Goal: Find contact information: Find contact information

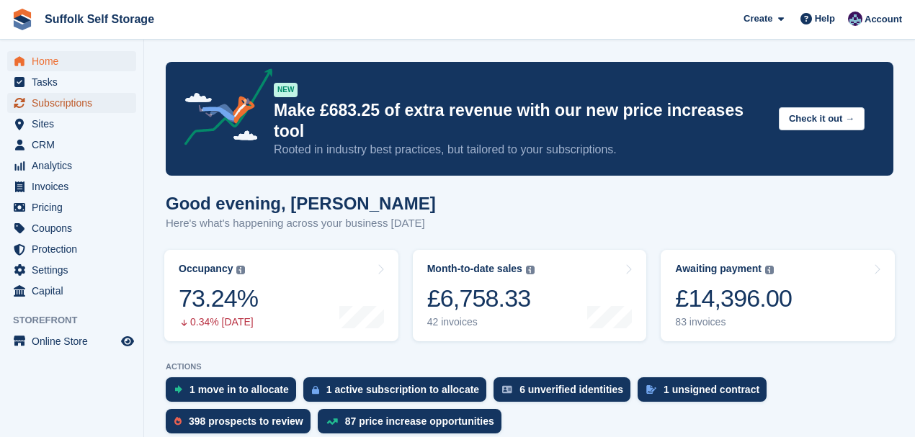
click at [45, 102] on span "Subscriptions" at bounding box center [75, 103] width 86 height 20
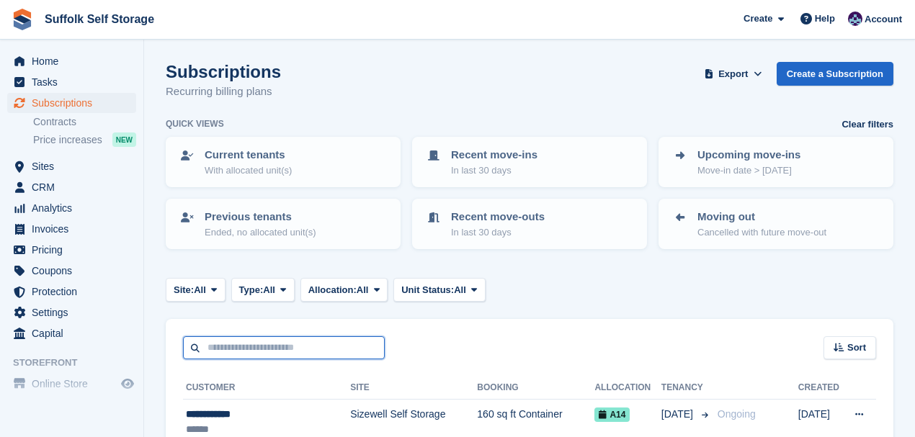
click at [264, 345] on input "text" at bounding box center [284, 349] width 202 height 24
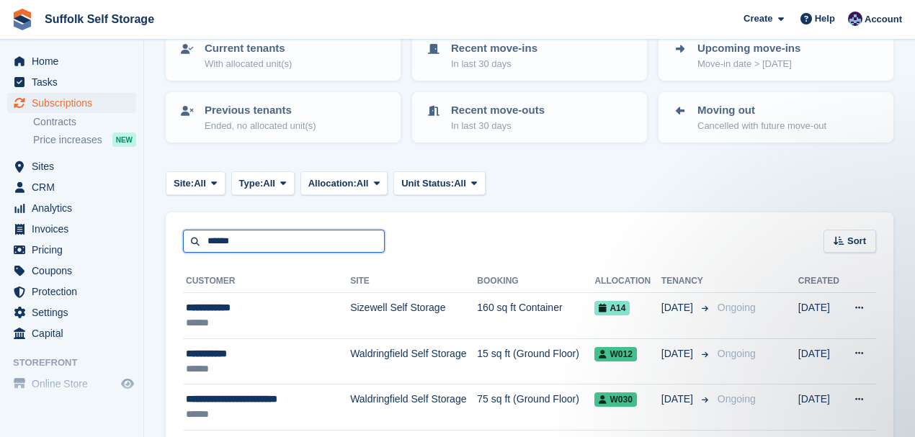
scroll to position [144, 0]
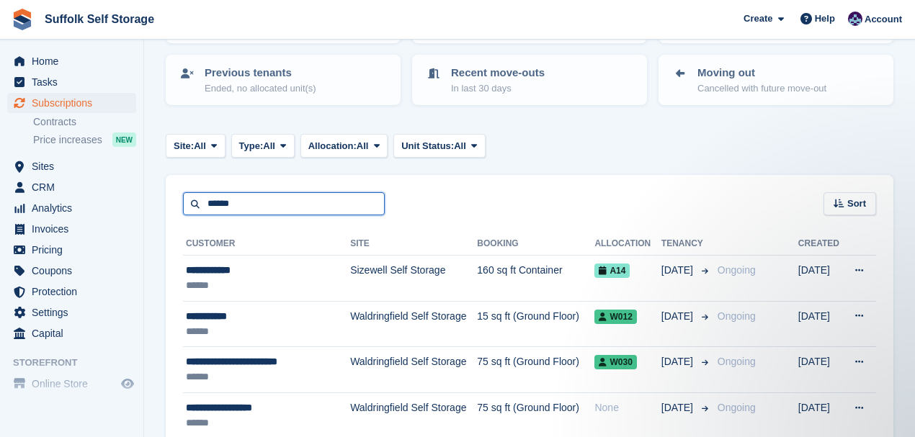
click at [249, 204] on input "******" at bounding box center [284, 204] width 202 height 24
type input "***"
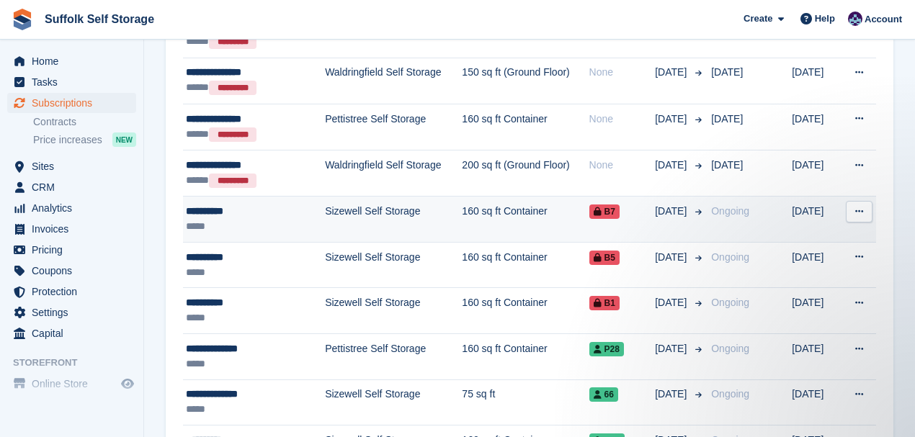
click at [244, 219] on div "*****" at bounding box center [244, 226] width 117 height 15
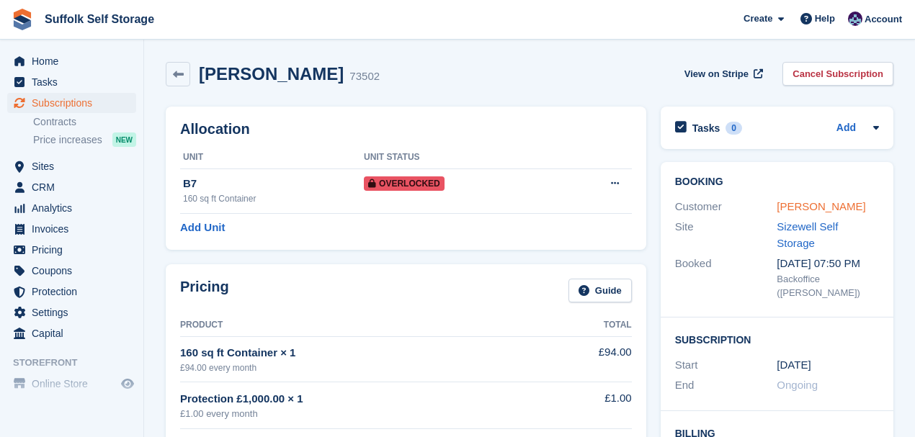
drag, startPoint x: 796, startPoint y: 206, endPoint x: 788, endPoint y: 208, distance: 7.5
click at [796, 206] on link "[PERSON_NAME]" at bounding box center [821, 206] width 89 height 12
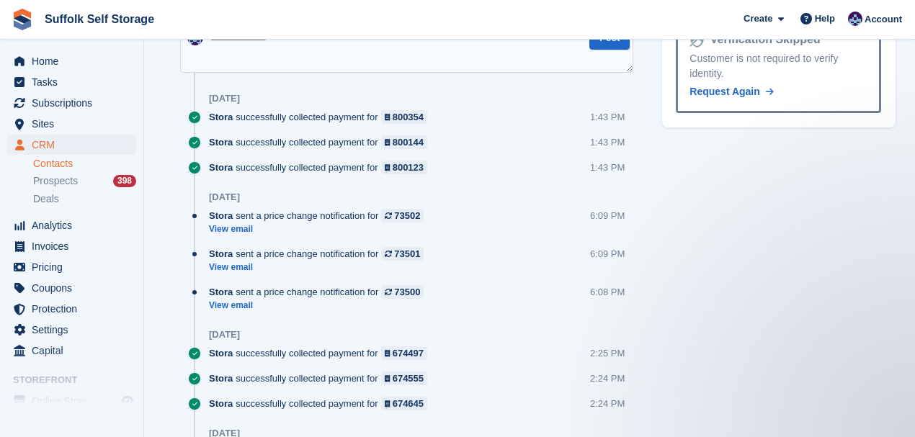
scroll to position [1105, 0]
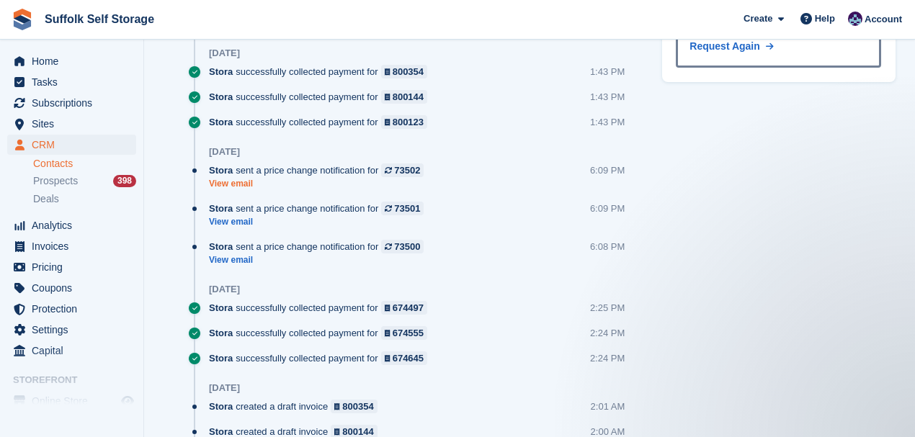
click at [228, 183] on link "View email" at bounding box center [320, 184] width 222 height 12
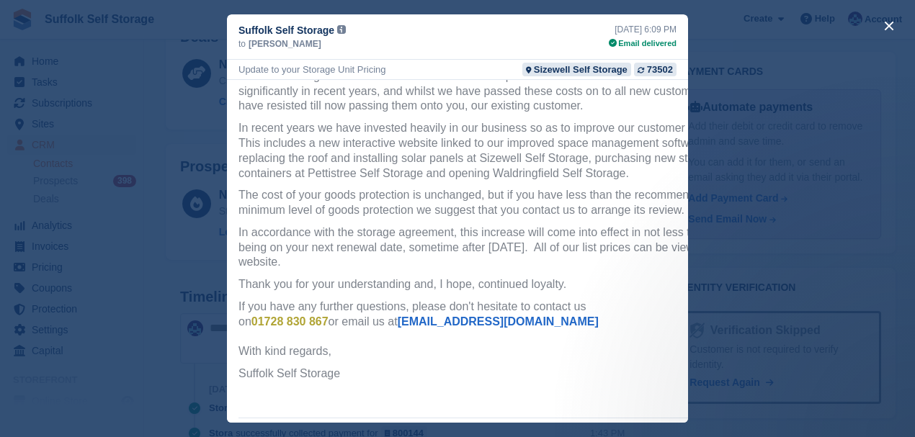
scroll to position [258, 0]
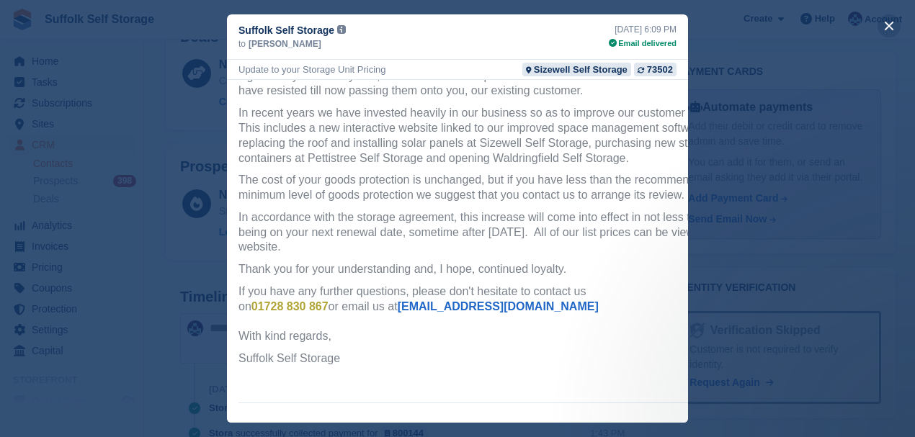
click at [892, 21] on button "close" at bounding box center [889, 25] width 23 height 23
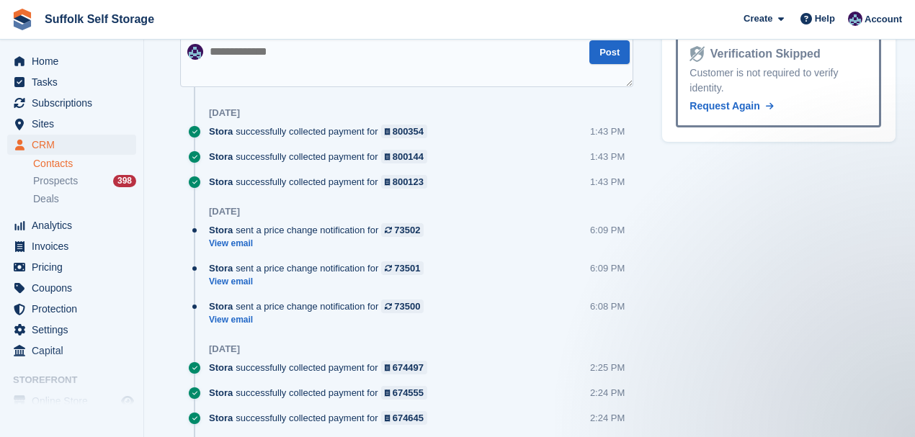
scroll to position [1057, 0]
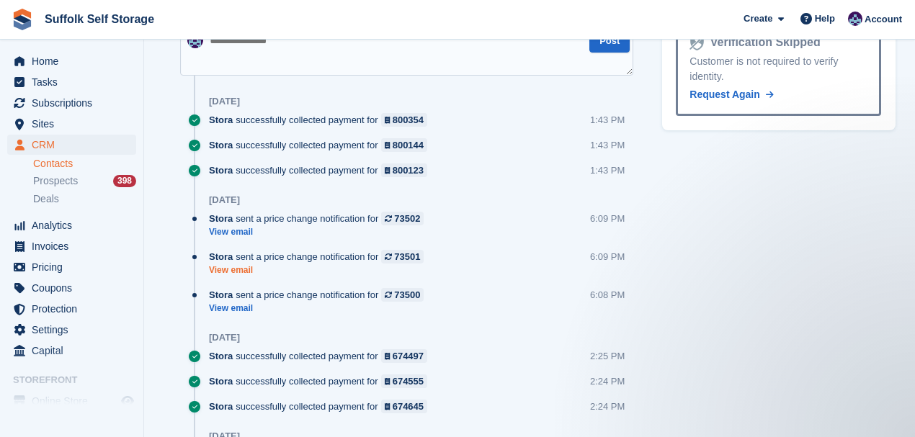
click at [238, 270] on link "View email" at bounding box center [320, 271] width 222 height 12
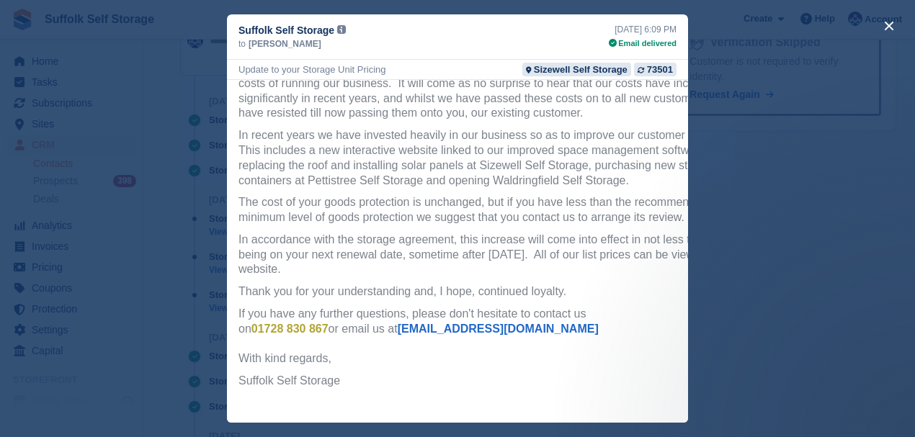
scroll to position [258, 0]
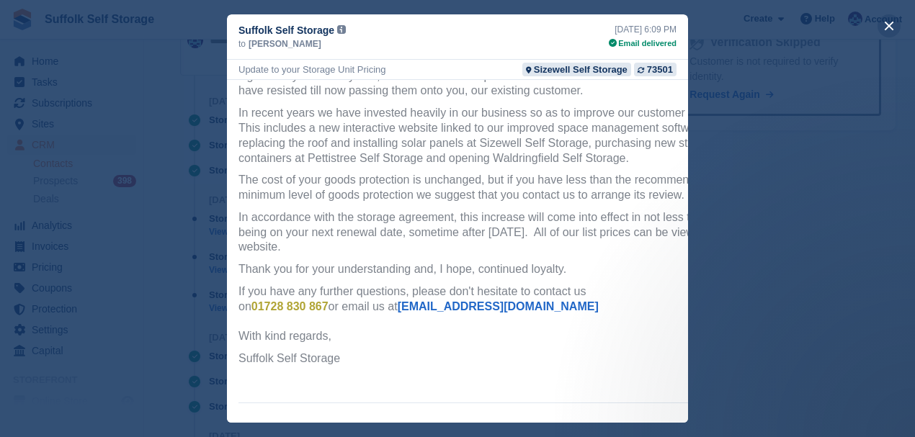
click at [892, 24] on button "close" at bounding box center [889, 25] width 23 height 23
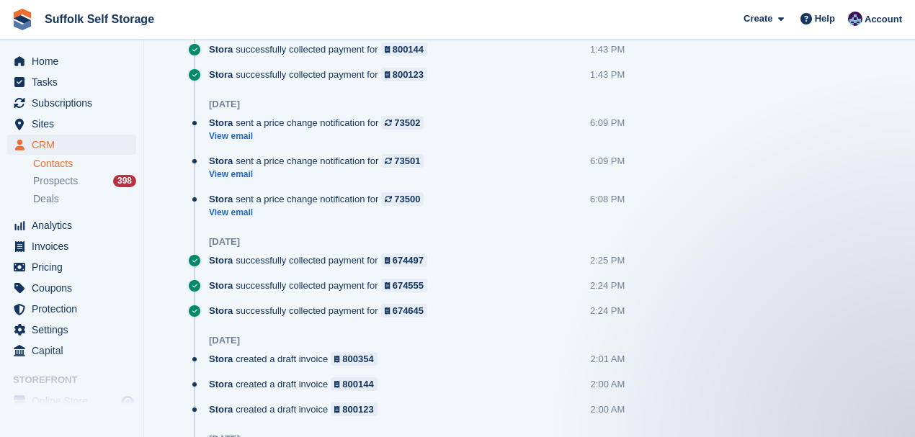
scroll to position [1153, 0]
click at [241, 202] on div "Stora sent a price change notification for 73500" at bounding box center [320, 199] width 222 height 14
click at [234, 213] on link "View email" at bounding box center [320, 212] width 222 height 12
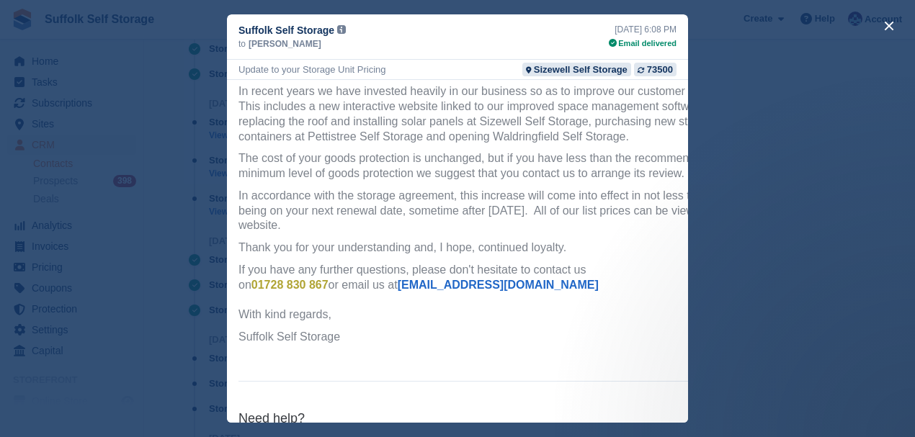
scroll to position [0, 0]
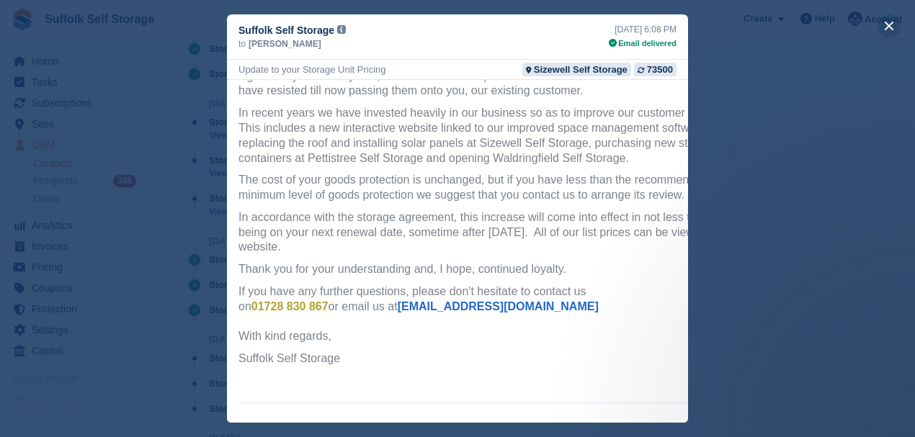
click at [888, 24] on button "close" at bounding box center [889, 25] width 23 height 23
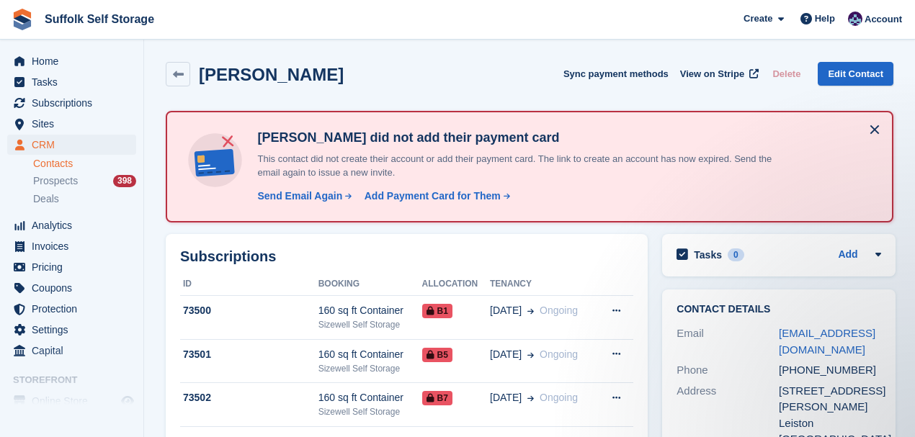
click at [875, 130] on button at bounding box center [874, 129] width 23 height 23
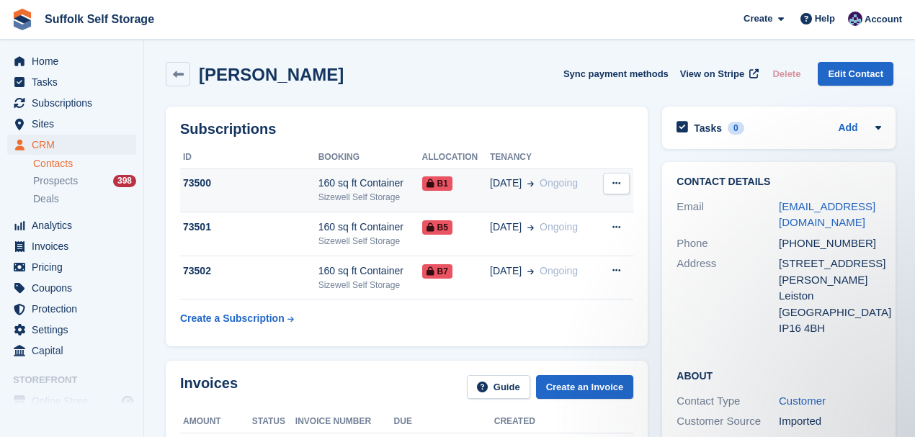
click at [330, 187] on div "160 sq ft Container" at bounding box center [371, 183] width 104 height 15
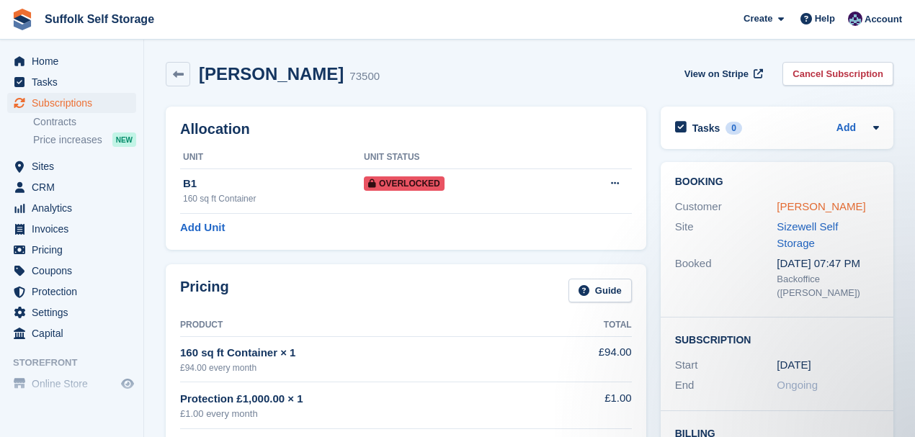
click at [783, 209] on link "Hammersley" at bounding box center [821, 206] width 89 height 12
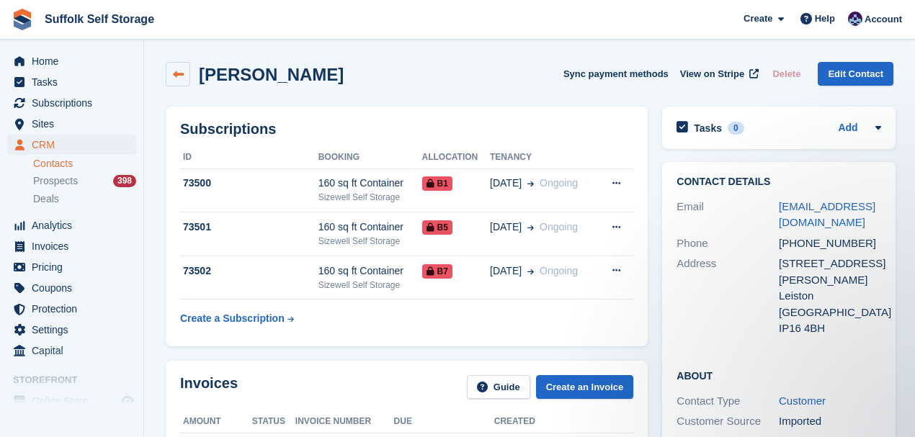
click at [175, 76] on icon at bounding box center [178, 74] width 11 height 11
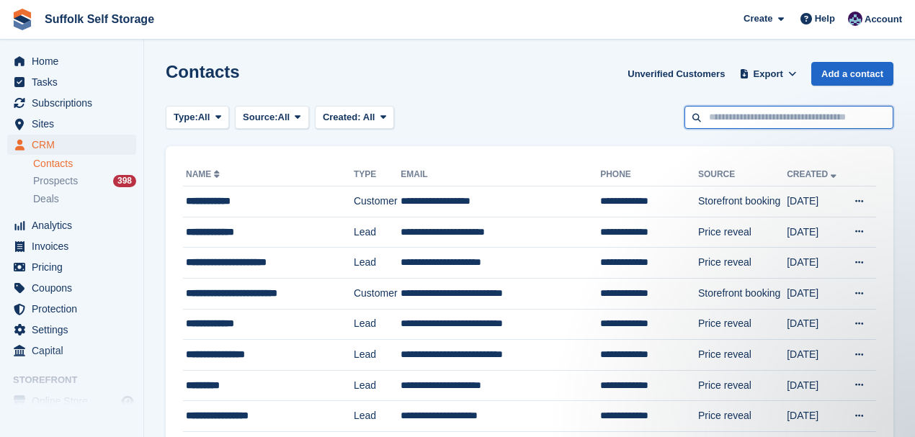
click at [725, 118] on input "text" at bounding box center [789, 118] width 209 height 24
type input "*****"
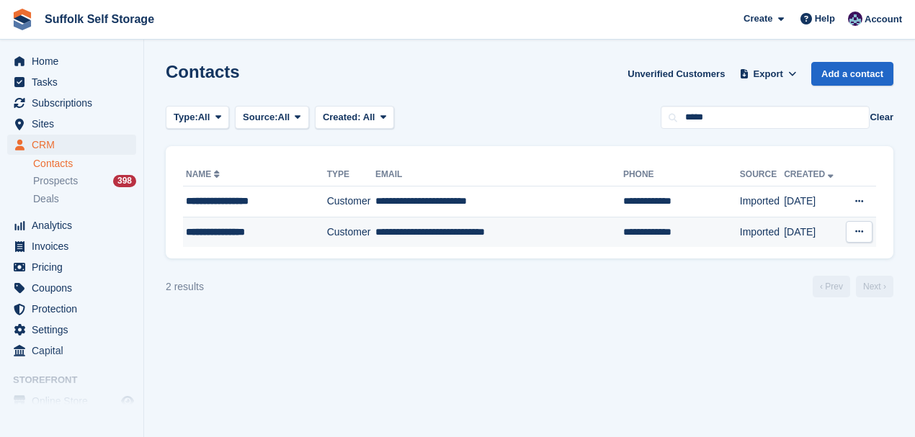
click at [428, 233] on td "**********" at bounding box center [499, 232] width 248 height 30
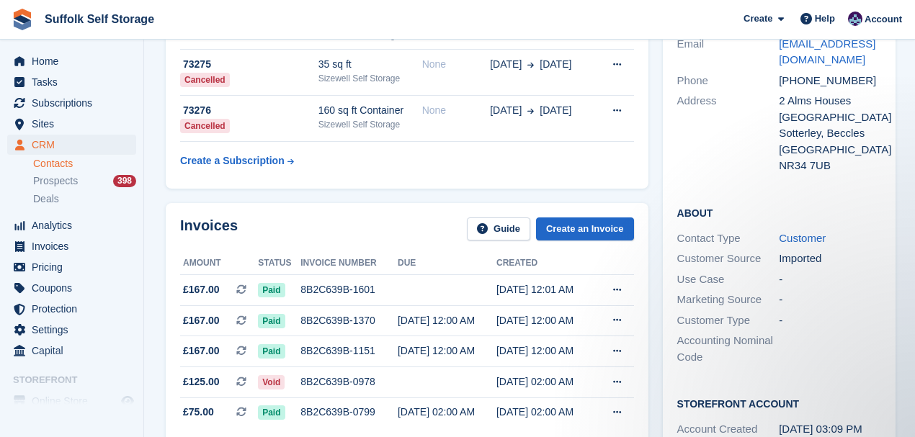
scroll to position [288, 0]
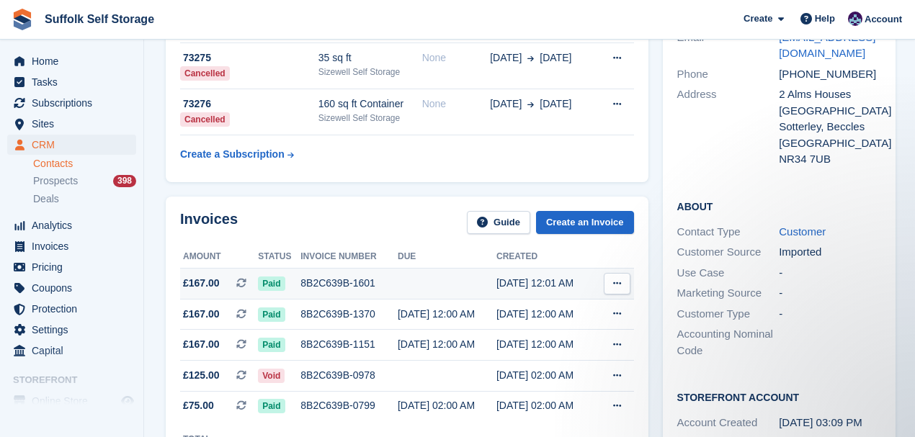
click at [321, 288] on div "8B2C639B-1601" at bounding box center [349, 283] width 97 height 15
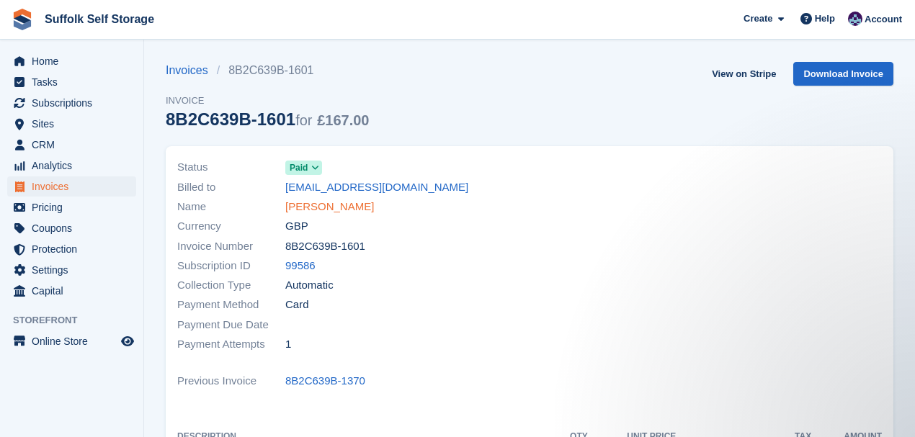
click at [314, 208] on link "Penny Pendlebury" at bounding box center [329, 207] width 89 height 17
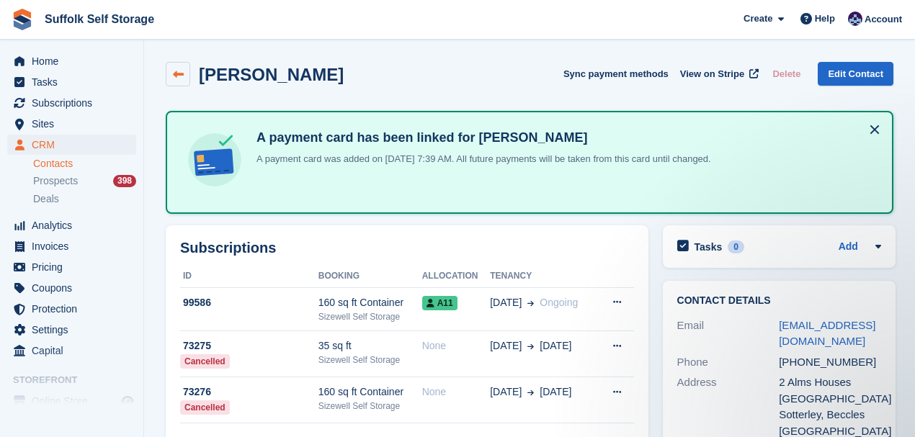
click at [180, 76] on icon at bounding box center [178, 74] width 11 height 11
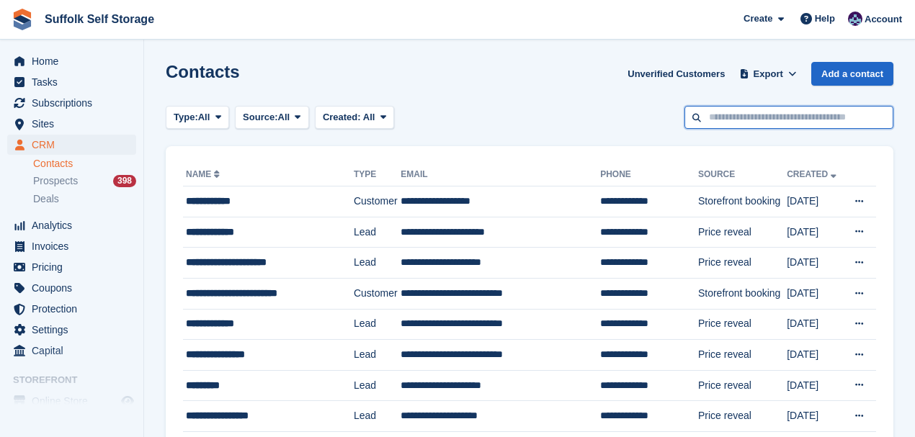
click at [716, 115] on input "text" at bounding box center [789, 118] width 209 height 24
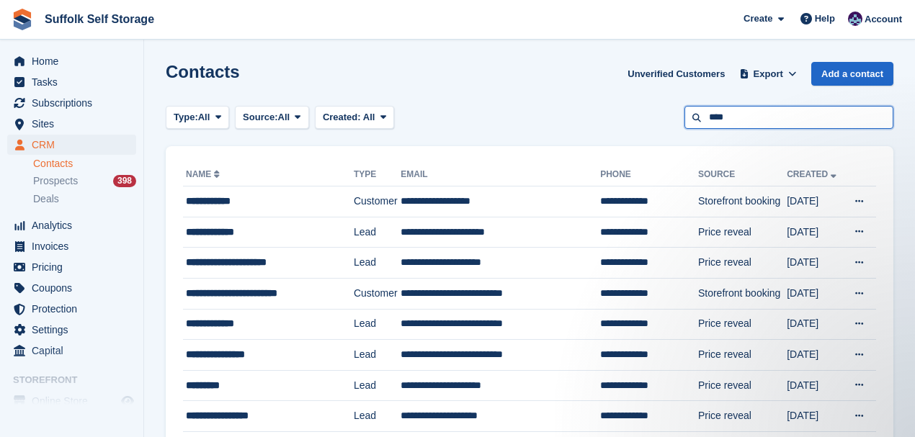
type input "****"
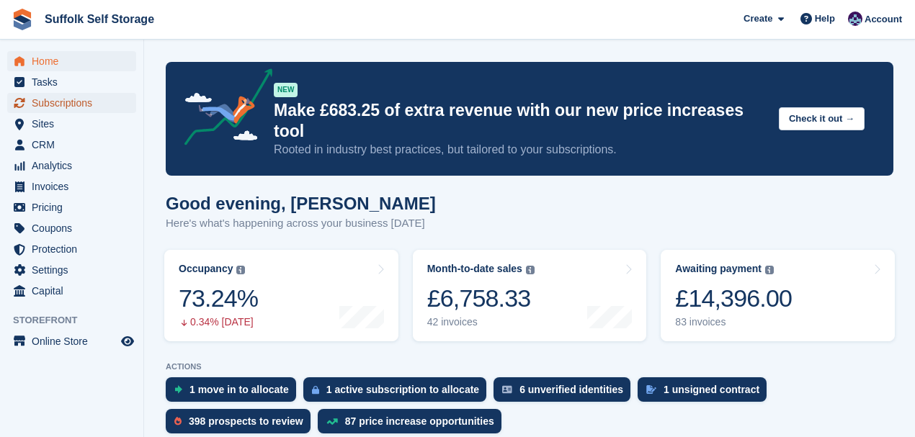
click at [75, 99] on span "Subscriptions" at bounding box center [75, 103] width 86 height 20
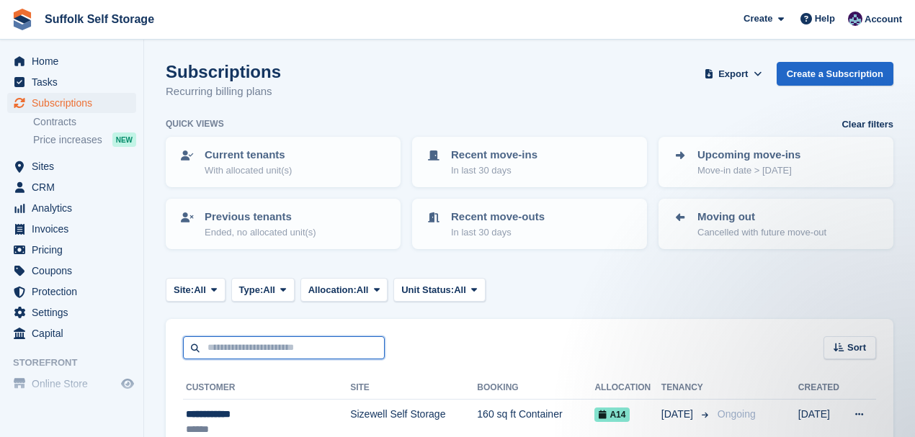
click at [239, 350] on input "text" at bounding box center [284, 349] width 202 height 24
type input "***"
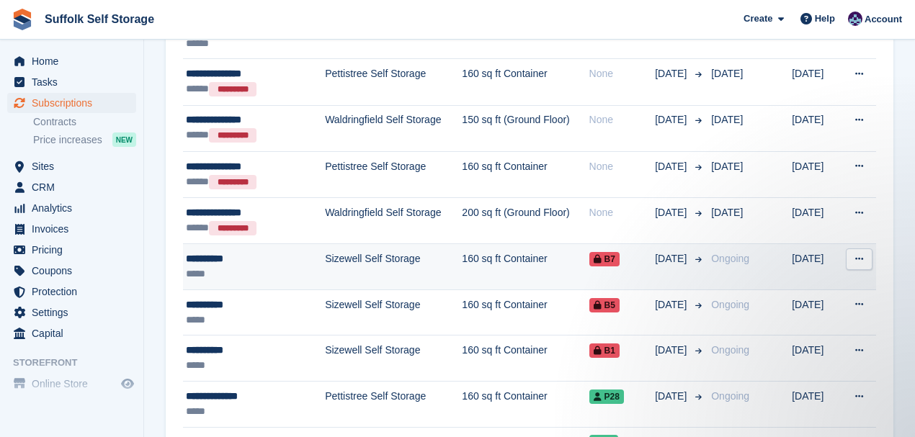
click at [262, 267] on div "*****" at bounding box center [244, 274] width 117 height 15
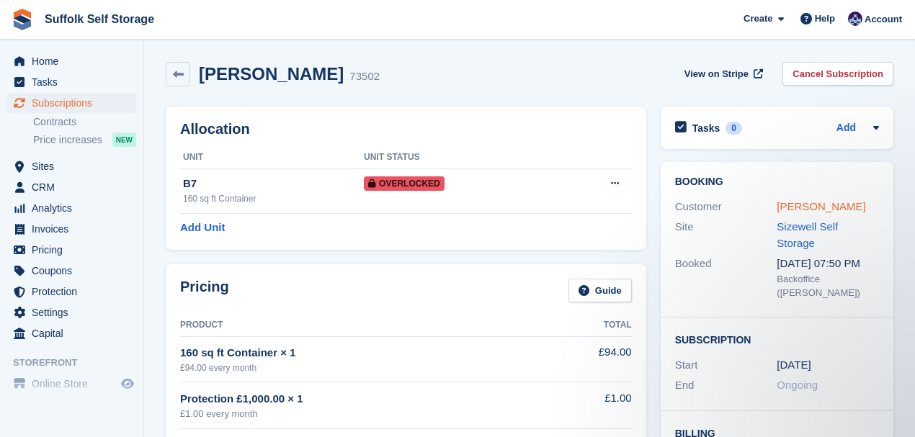
click at [787, 210] on link "[PERSON_NAME]" at bounding box center [821, 206] width 89 height 12
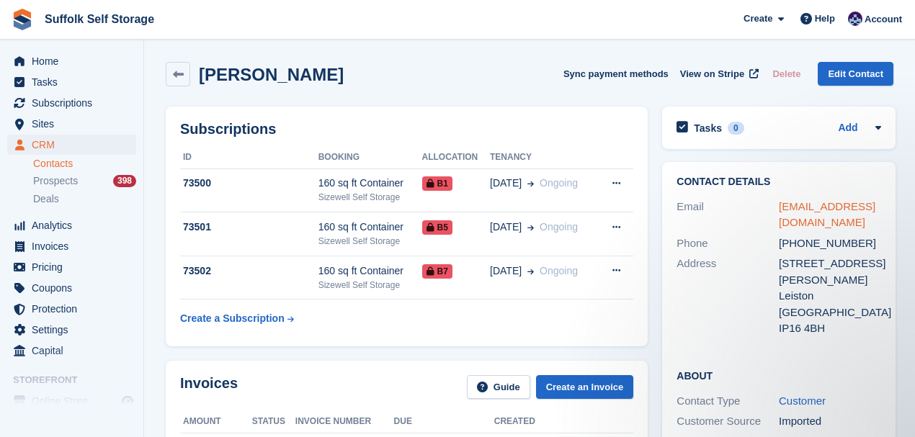
click at [786, 208] on link "[EMAIL_ADDRESS][DOMAIN_NAME]" at bounding box center [827, 214] width 97 height 29
drag, startPoint x: 820, startPoint y: 226, endPoint x: 822, endPoint y: 218, distance: 8.8
click at [820, 226] on div "[EMAIL_ADDRESS][DOMAIN_NAME]" at bounding box center [830, 215] width 102 height 32
drag, startPoint x: 817, startPoint y: 225, endPoint x: 777, endPoint y: 208, distance: 43.9
click at [779, 208] on div "[EMAIL_ADDRESS][DOMAIN_NAME]" at bounding box center [830, 215] width 102 height 32
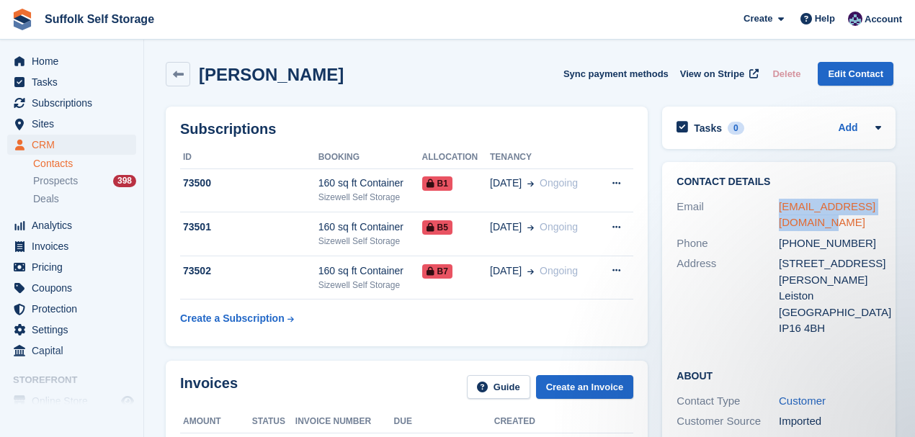
copy link "[EMAIL_ADDRESS][DOMAIN_NAME]"
